Goal: Information Seeking & Learning: Learn about a topic

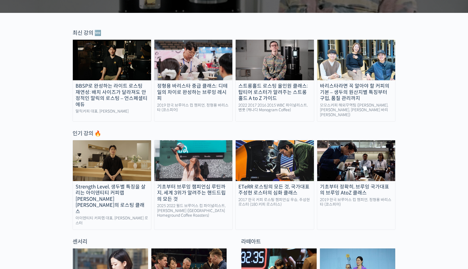
scroll to position [172, 0]
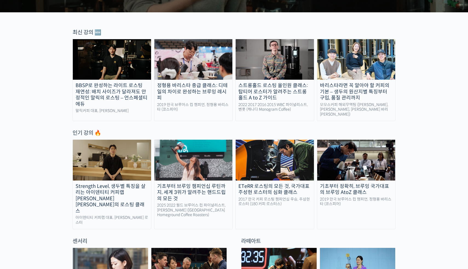
click at [115, 87] on div "BBSP로 완성하는 라이트 로스팅 재연성: 배치 사이즈가 달라져도 안정적인 말릭의 로스팅 – 언스페셜티 에듀" at bounding box center [112, 94] width 78 height 25
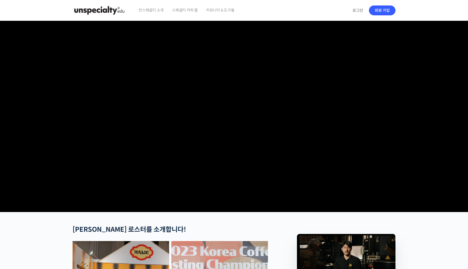
click at [160, 6] on span "언스페셜티 소개" at bounding box center [150, 10] width 25 height 21
click at [183, 8] on span "스페셜티 커피 몰" at bounding box center [185, 10] width 26 height 21
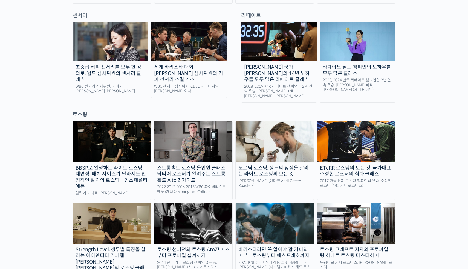
scroll to position [402, 0]
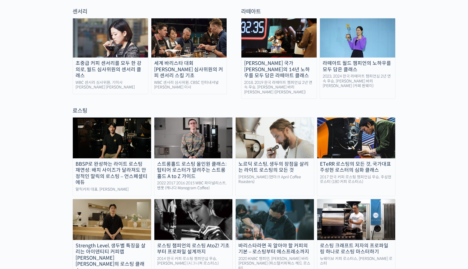
click at [186, 136] on img at bounding box center [193, 137] width 78 height 40
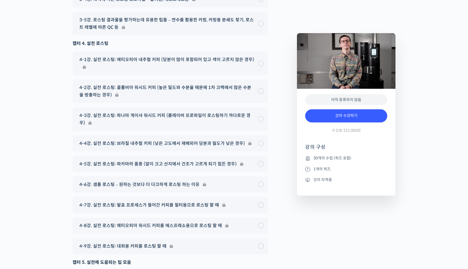
scroll to position [2880, 0]
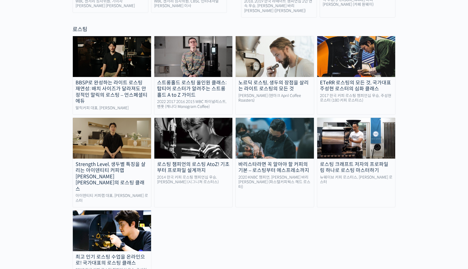
scroll to position [484, 0]
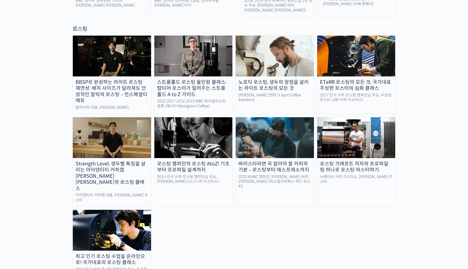
click at [112, 210] on img at bounding box center [112, 230] width 78 height 40
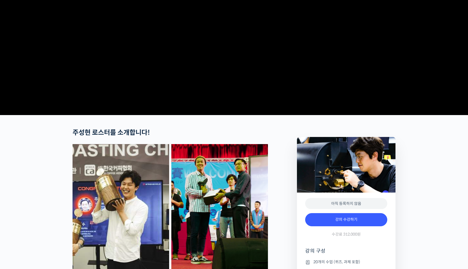
scroll to position [183, 0]
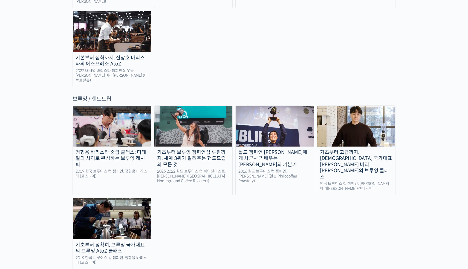
scroll to position [858, 0]
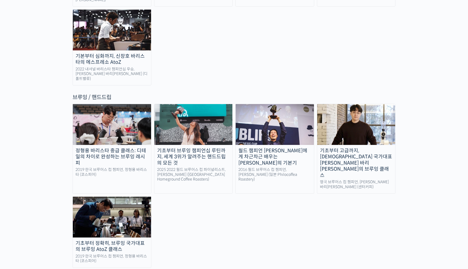
click at [232, 167] on div "2025 2022 월드 브루어스 컵 파이널리스트, [PERSON_NAME] ([GEOGRAPHIC_DATA] Homeground Coffee …" at bounding box center [193, 174] width 78 height 15
click at [278, 167] on div "2016 월드 브루어스 컵 챔피언, 테츠 카스야 (일본 Philocoffea Roastery)" at bounding box center [275, 174] width 78 height 15
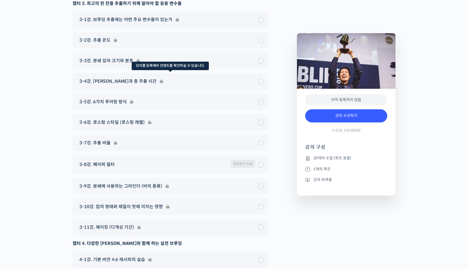
scroll to position [2539, 0]
